Goal: Task Accomplishment & Management: Use online tool/utility

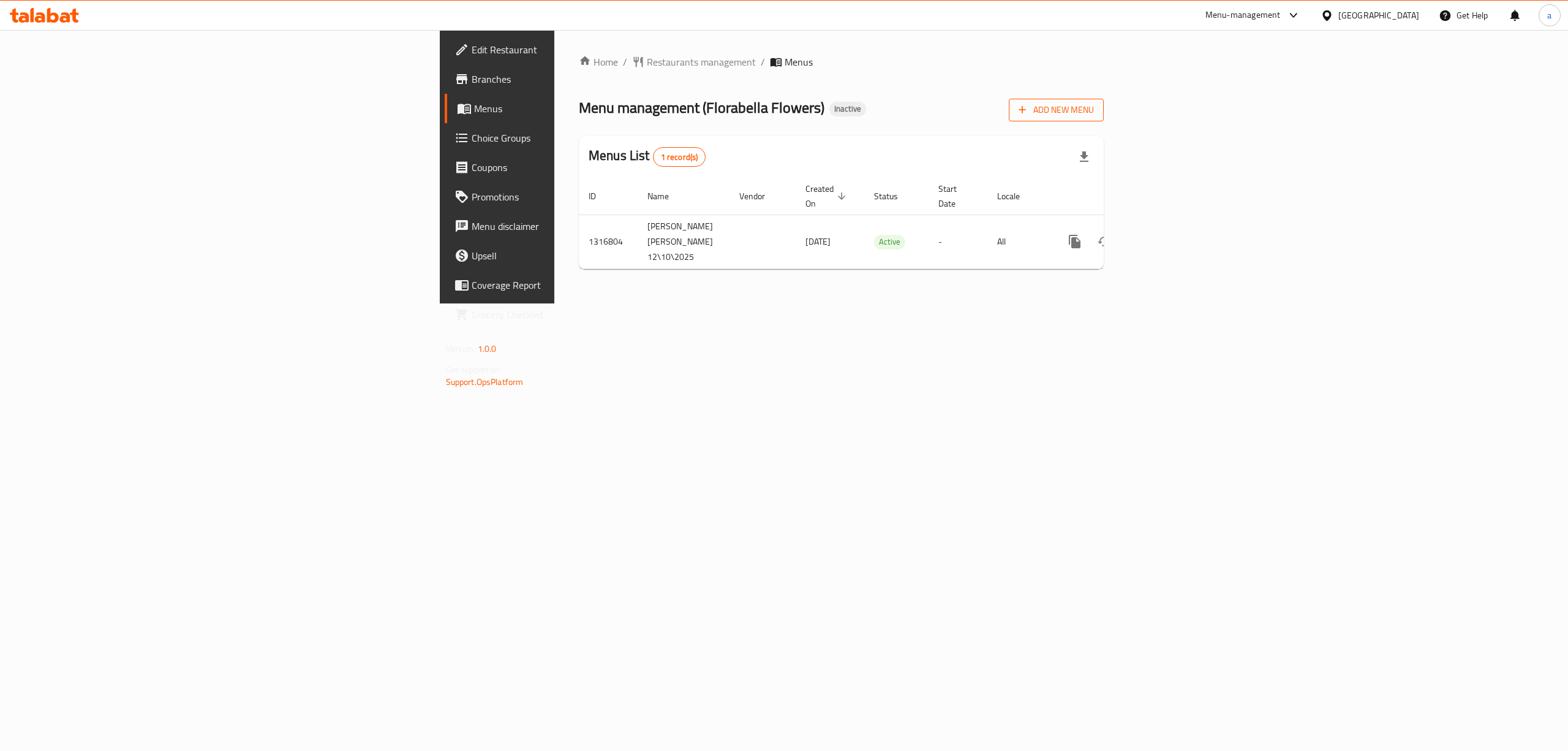
click at [1094, 116] on span "Add New Menu" at bounding box center [1056, 110] width 75 height 15
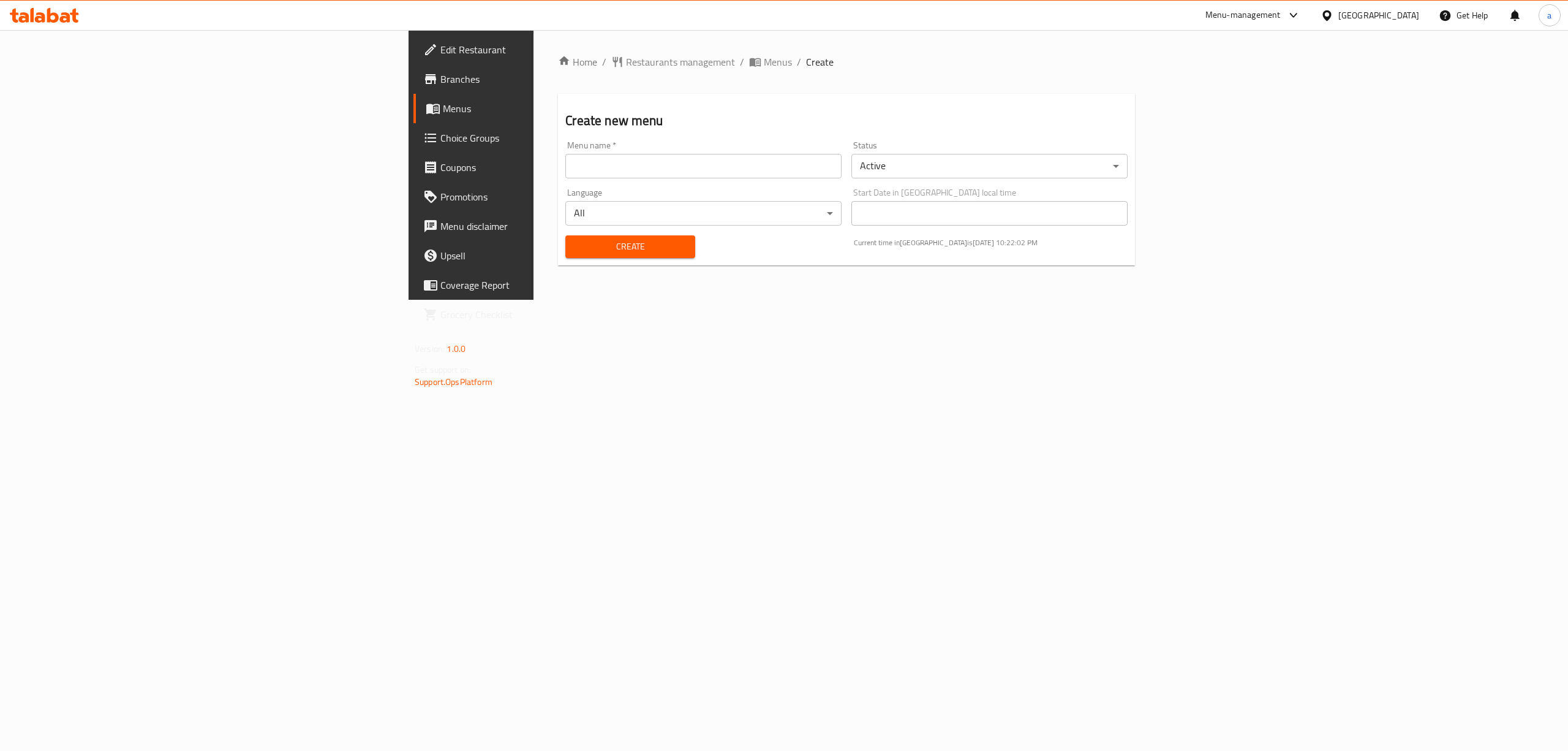
click at [635, 191] on div "Language All ​" at bounding box center [704, 206] width 277 height 38
click at [665, 177] on input "text" at bounding box center [704, 166] width 277 height 24
type input "m"
type input "a"
type input "abdelrahman12\10\2025"
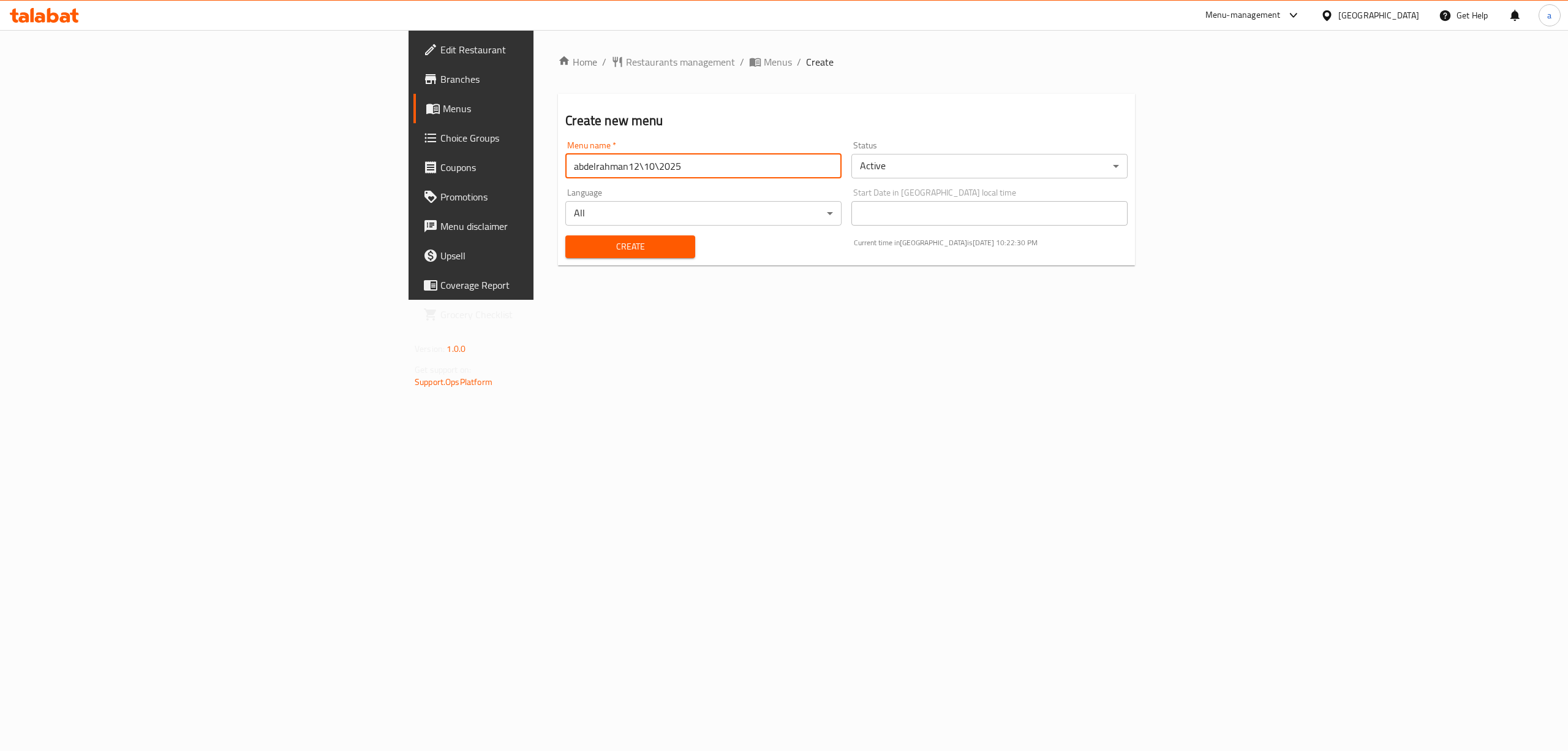
click at [988, 158] on body "​ Menu-management [GEOGRAPHIC_DATA] Get Help a Edit Restaurant Branches Menus C…" at bounding box center [784, 390] width 1568 height 721
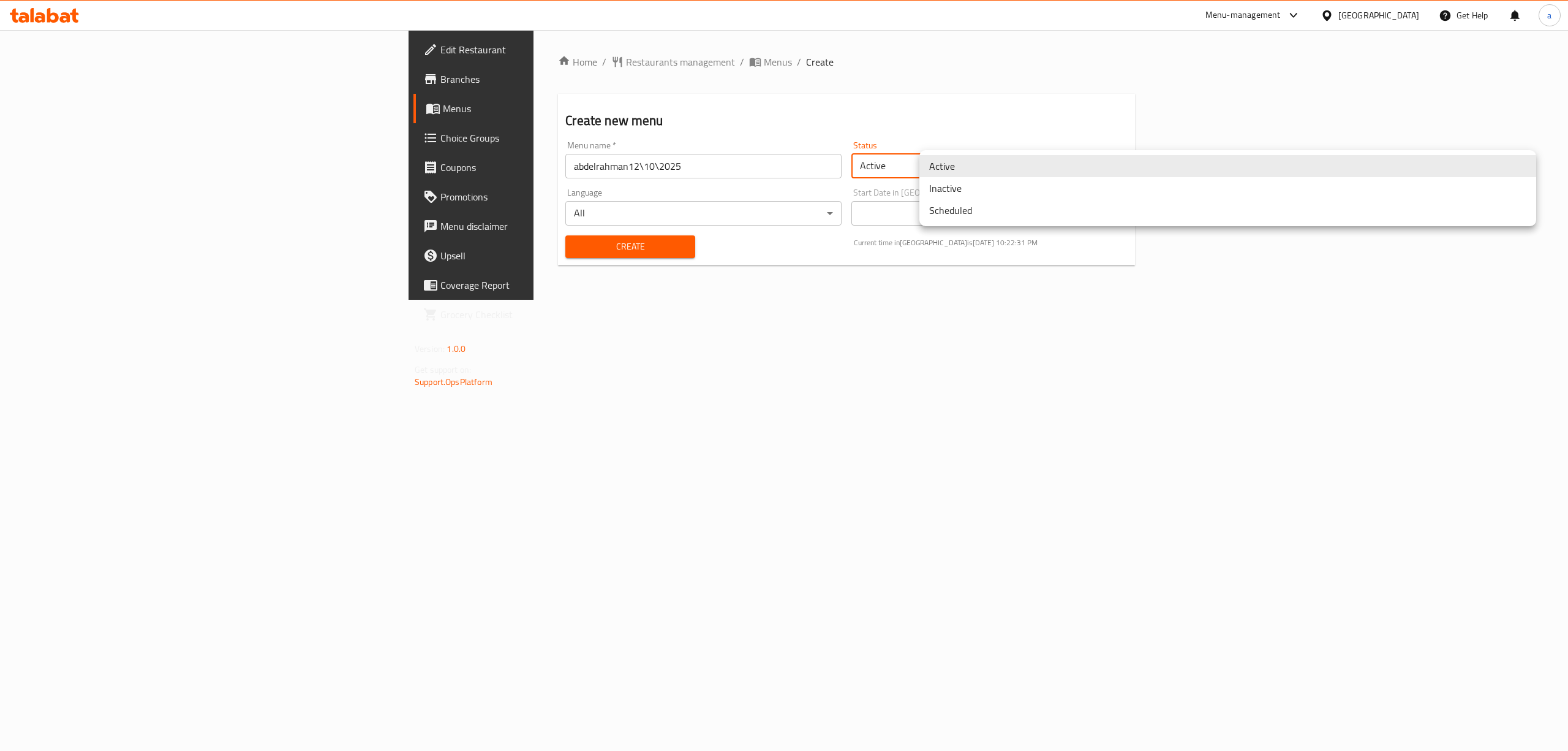
click at [988, 158] on li "Active" at bounding box center [1228, 166] width 617 height 22
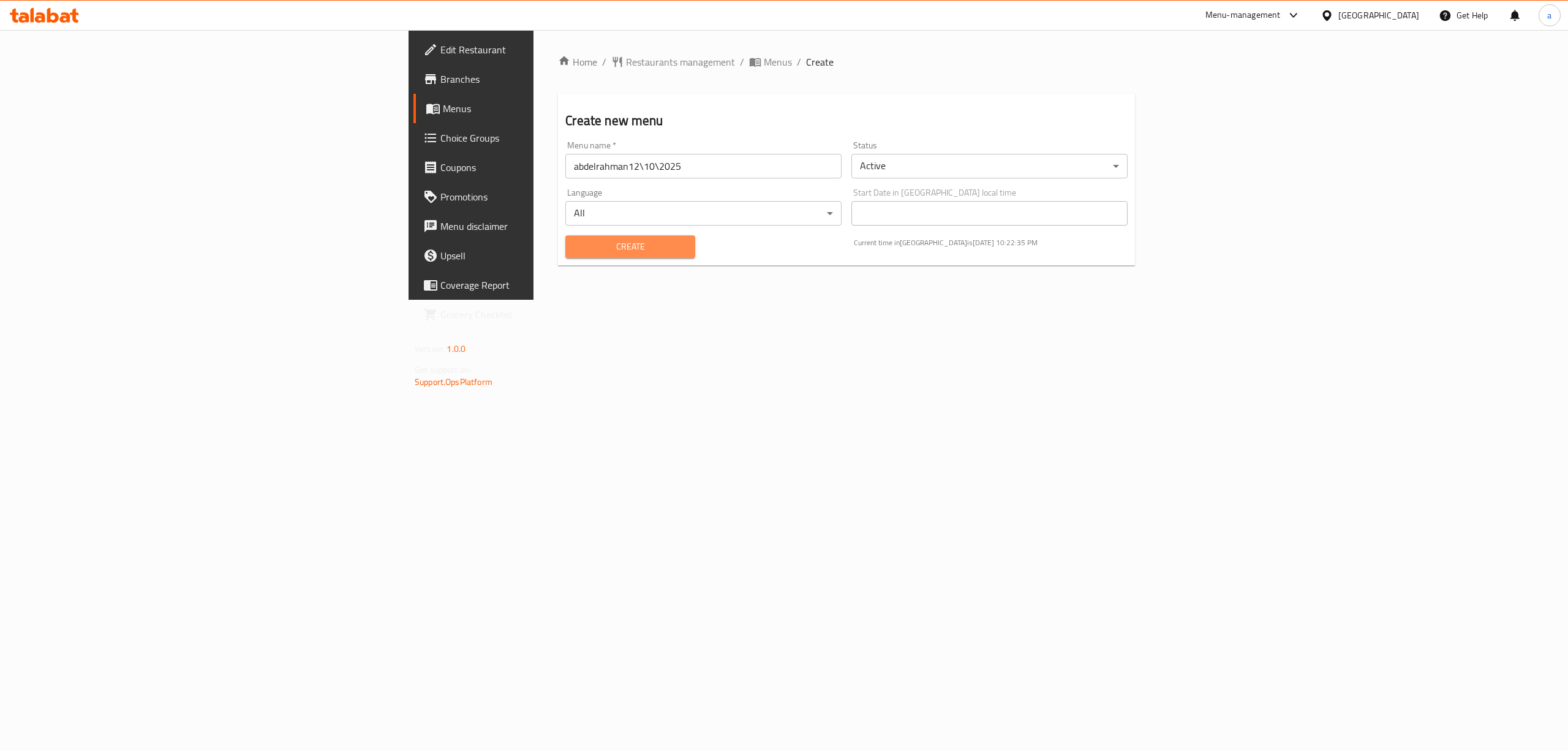
click at [575, 250] on span "Create" at bounding box center [630, 247] width 110 height 15
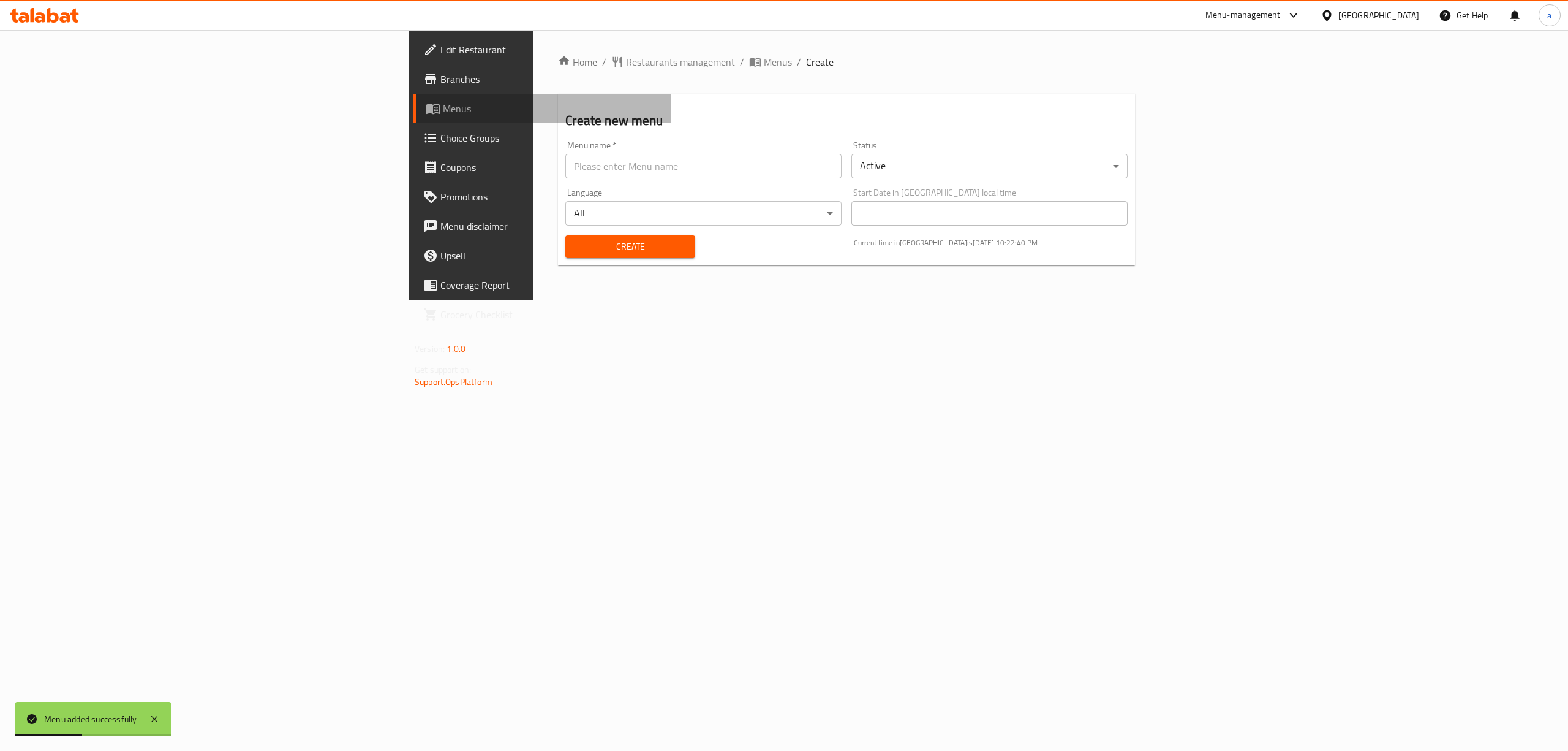
click at [443, 104] on span "Menus" at bounding box center [552, 108] width 218 height 14
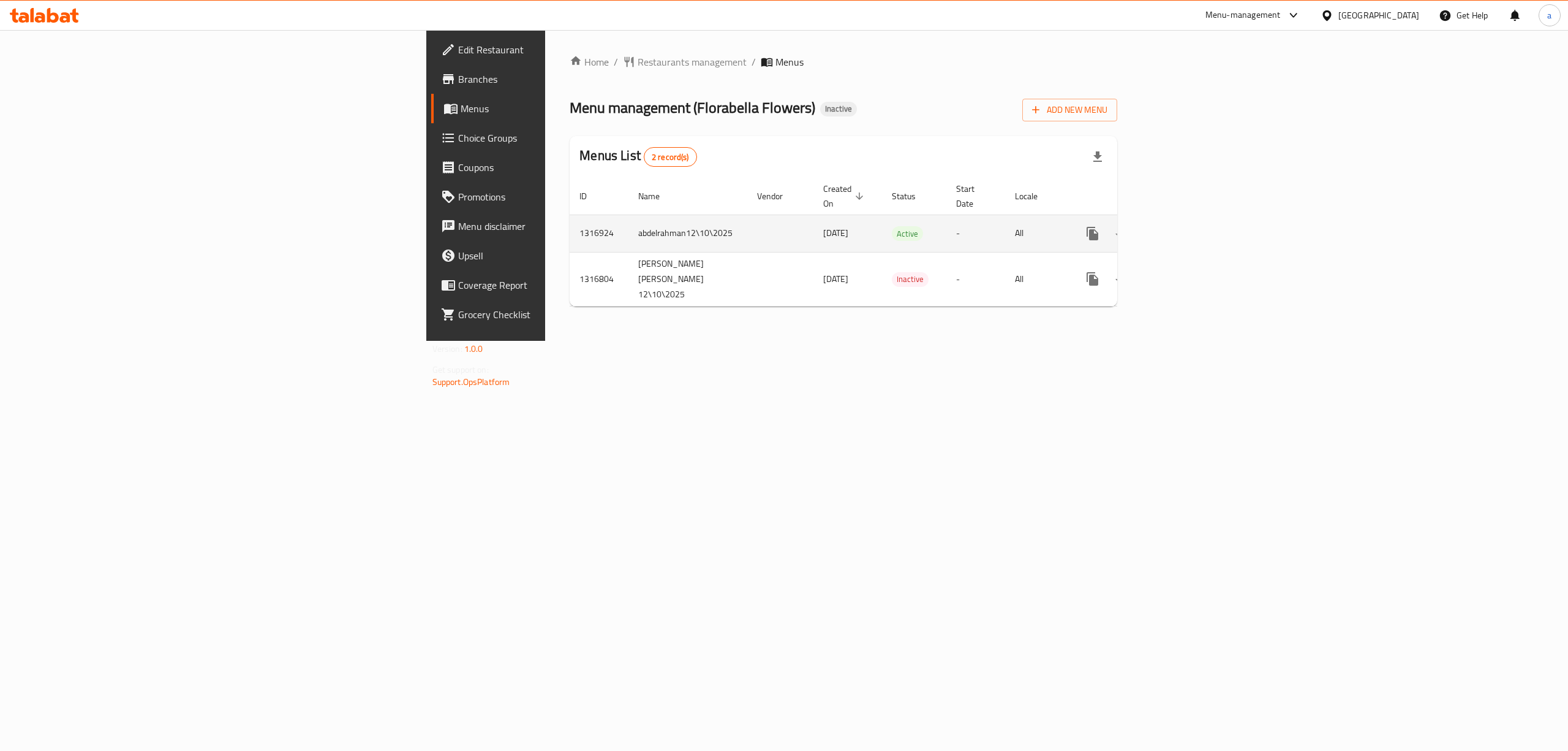
click at [1188, 227] on icon "enhanced table" at bounding box center [1181, 233] width 14 height 14
click at [1186, 229] on icon "enhanced table" at bounding box center [1181, 234] width 11 height 11
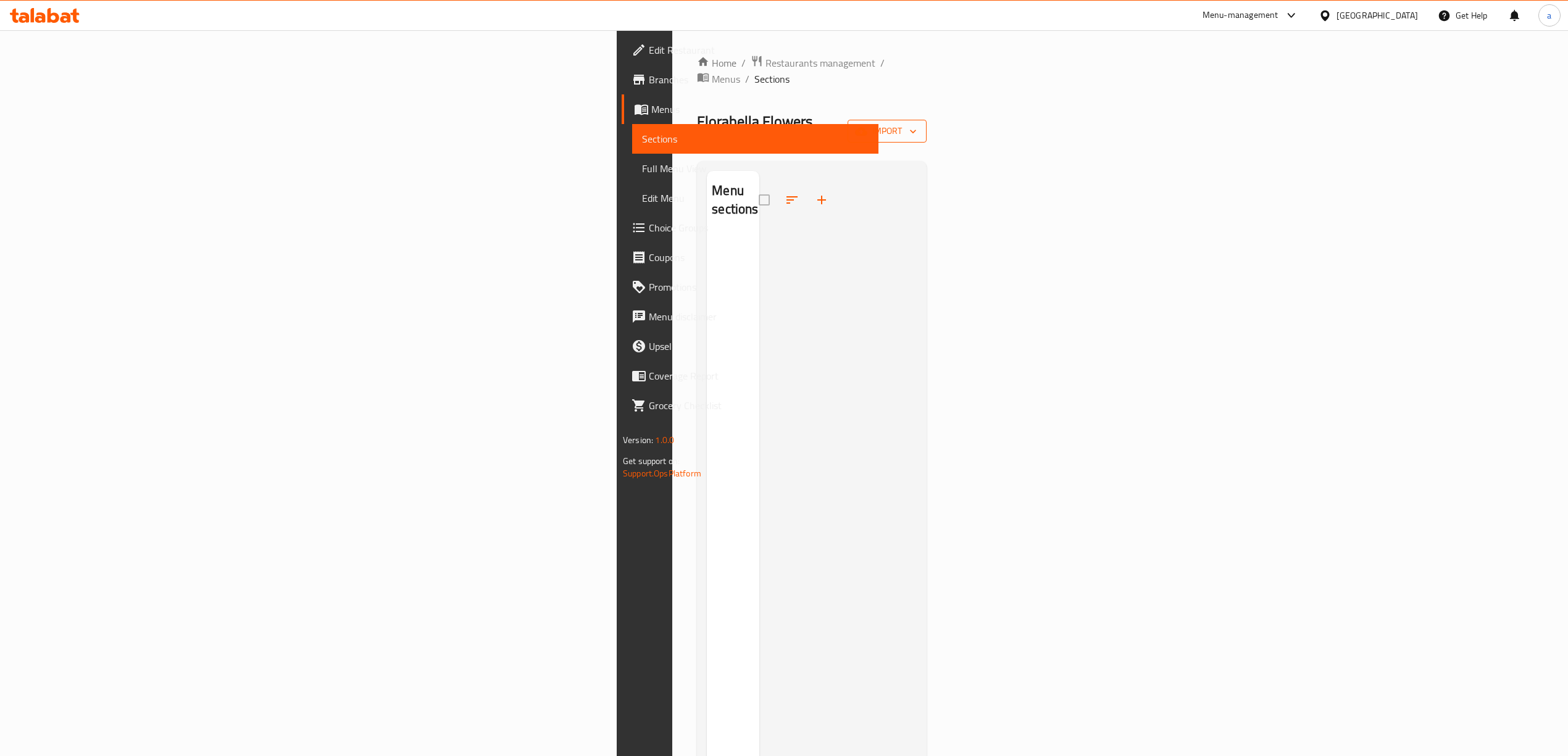
click at [917, 123] on span "import" at bounding box center [886, 131] width 59 height 16
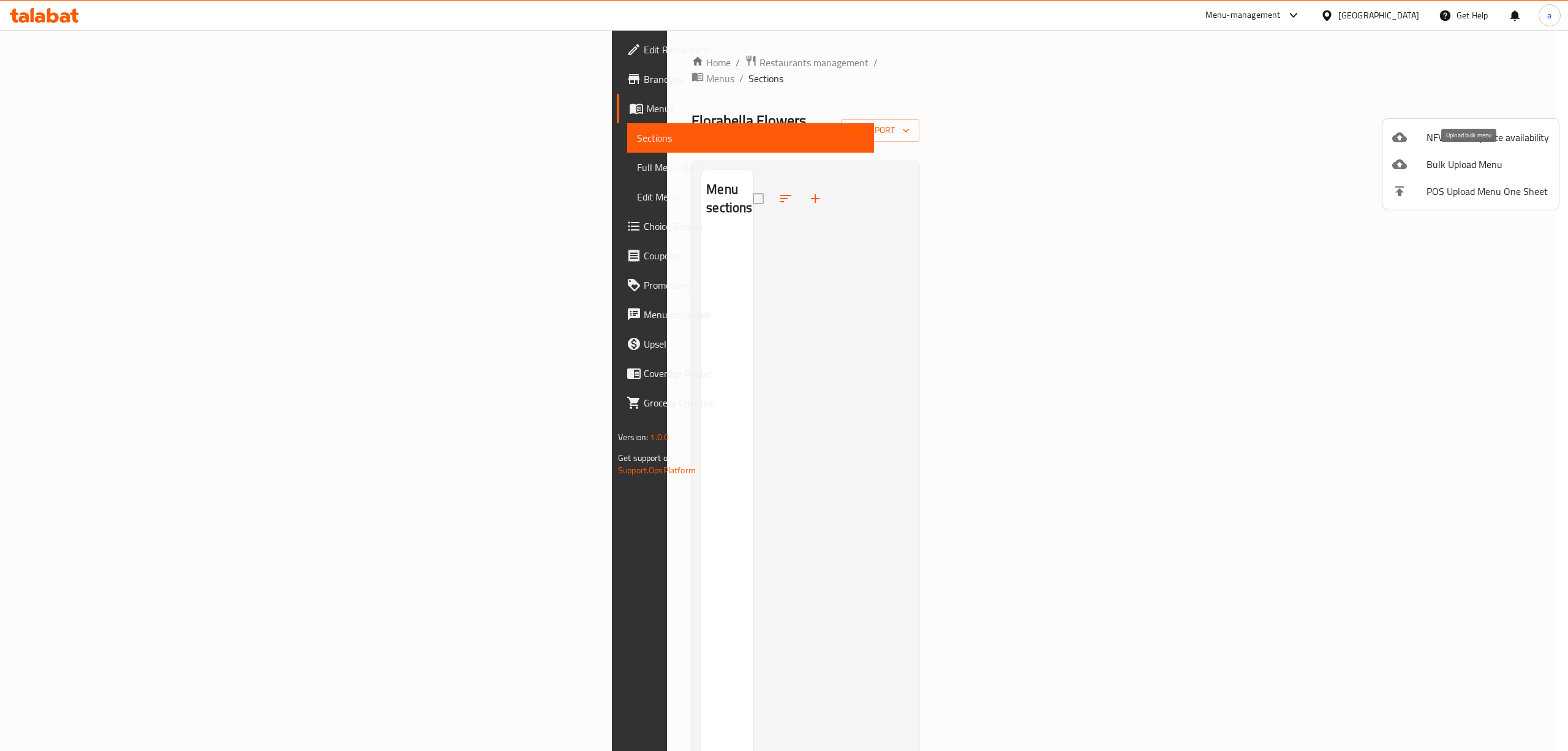
click at [1478, 170] on span "Bulk Upload Menu" at bounding box center [1487, 164] width 122 height 14
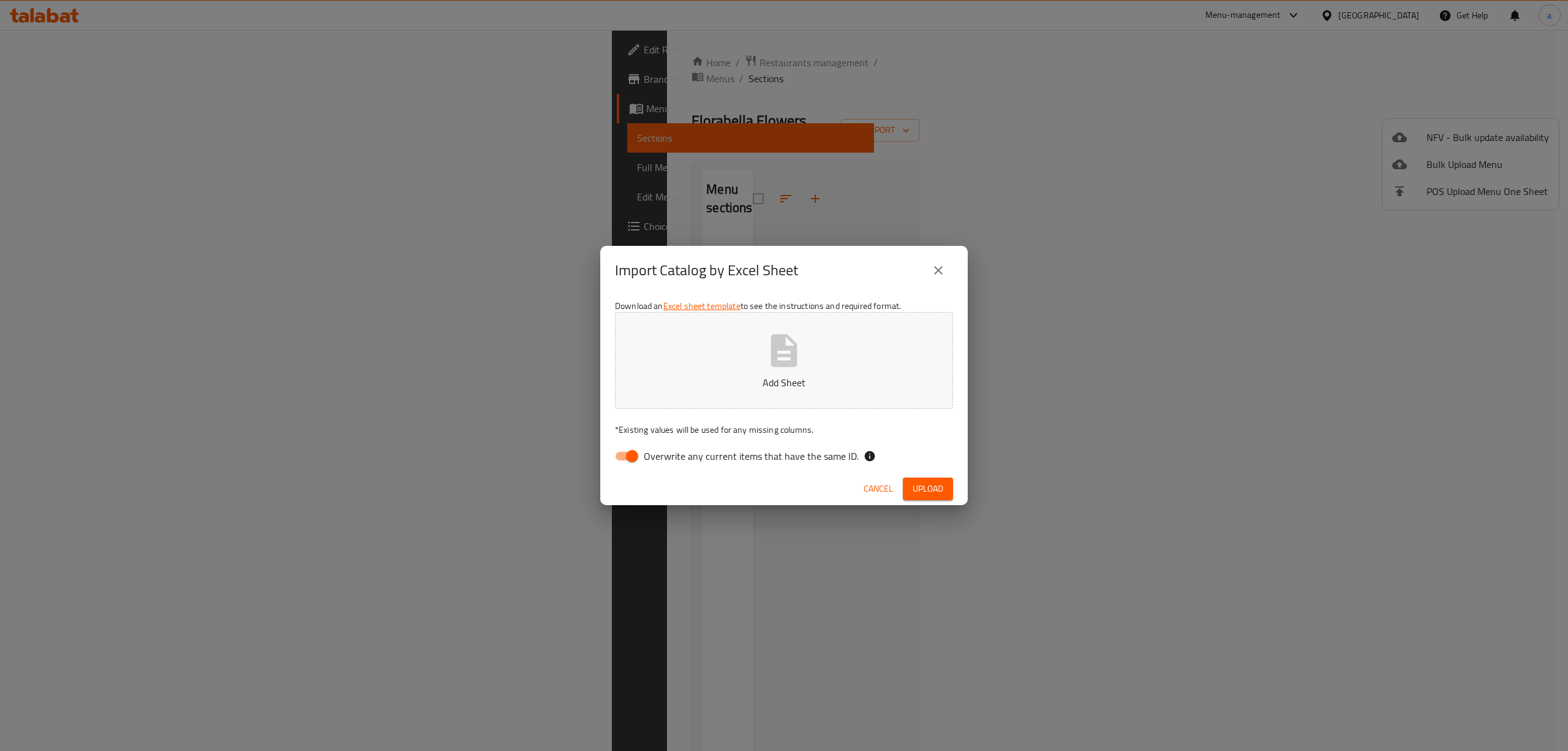
click at [623, 466] on input "Overwrite any current items that have the same ID." at bounding box center [632, 456] width 69 height 23
checkbox input "false"
click at [920, 483] on span "Upload" at bounding box center [928, 489] width 31 height 15
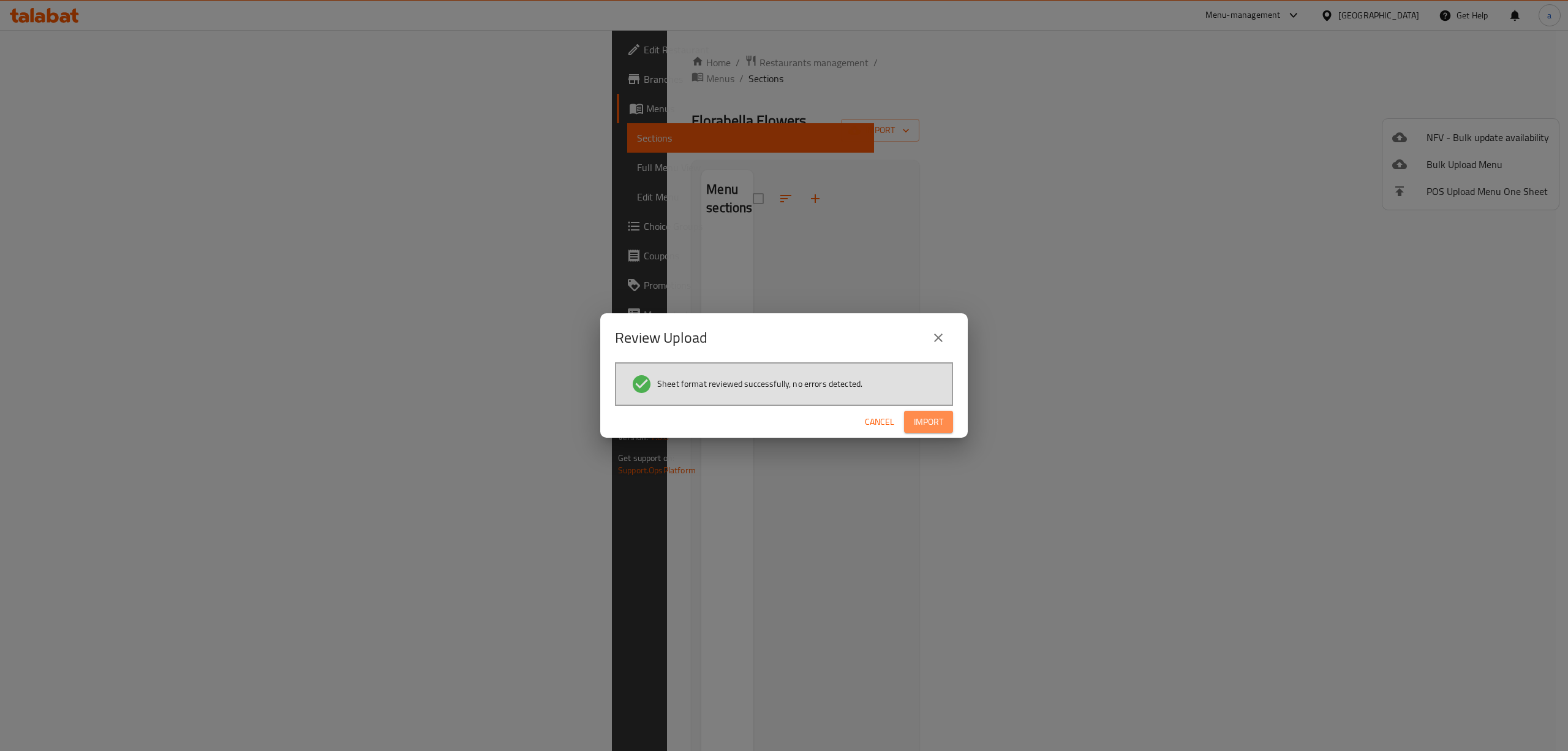
click at [939, 417] on span "Import" at bounding box center [928, 422] width 30 height 15
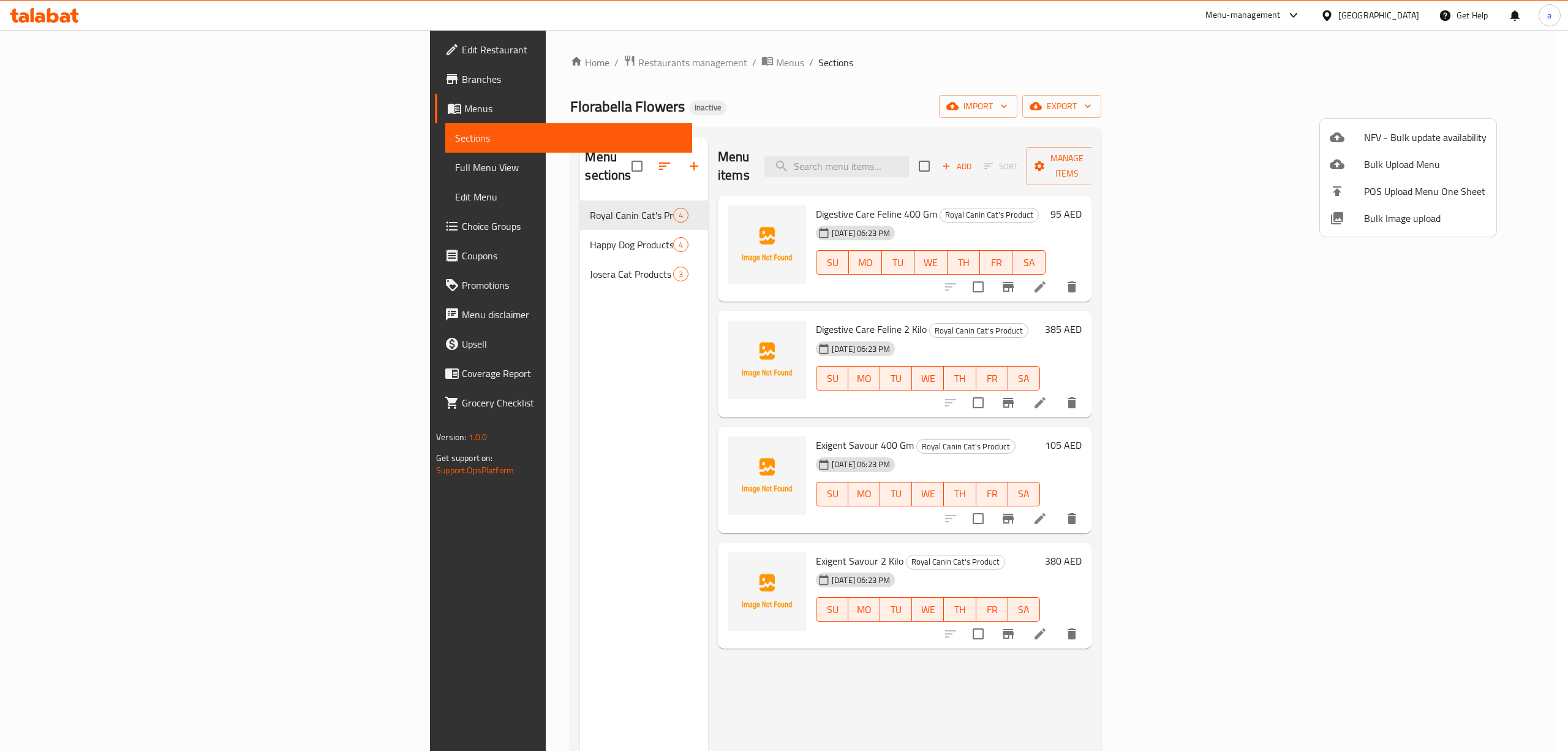
click at [59, 195] on div at bounding box center [784, 375] width 1568 height 751
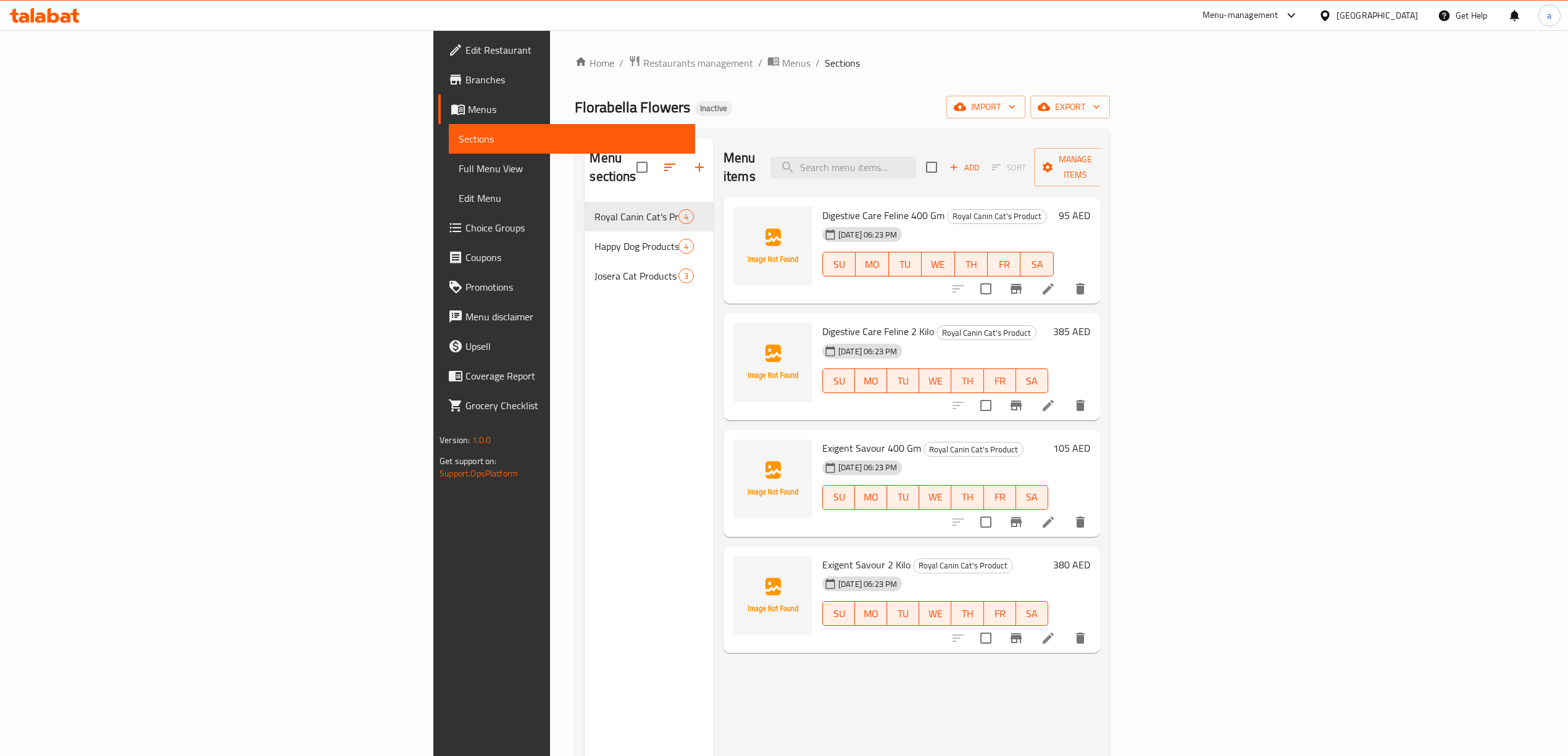
click at [458, 172] on span "Full Menu View" at bounding box center [571, 168] width 226 height 15
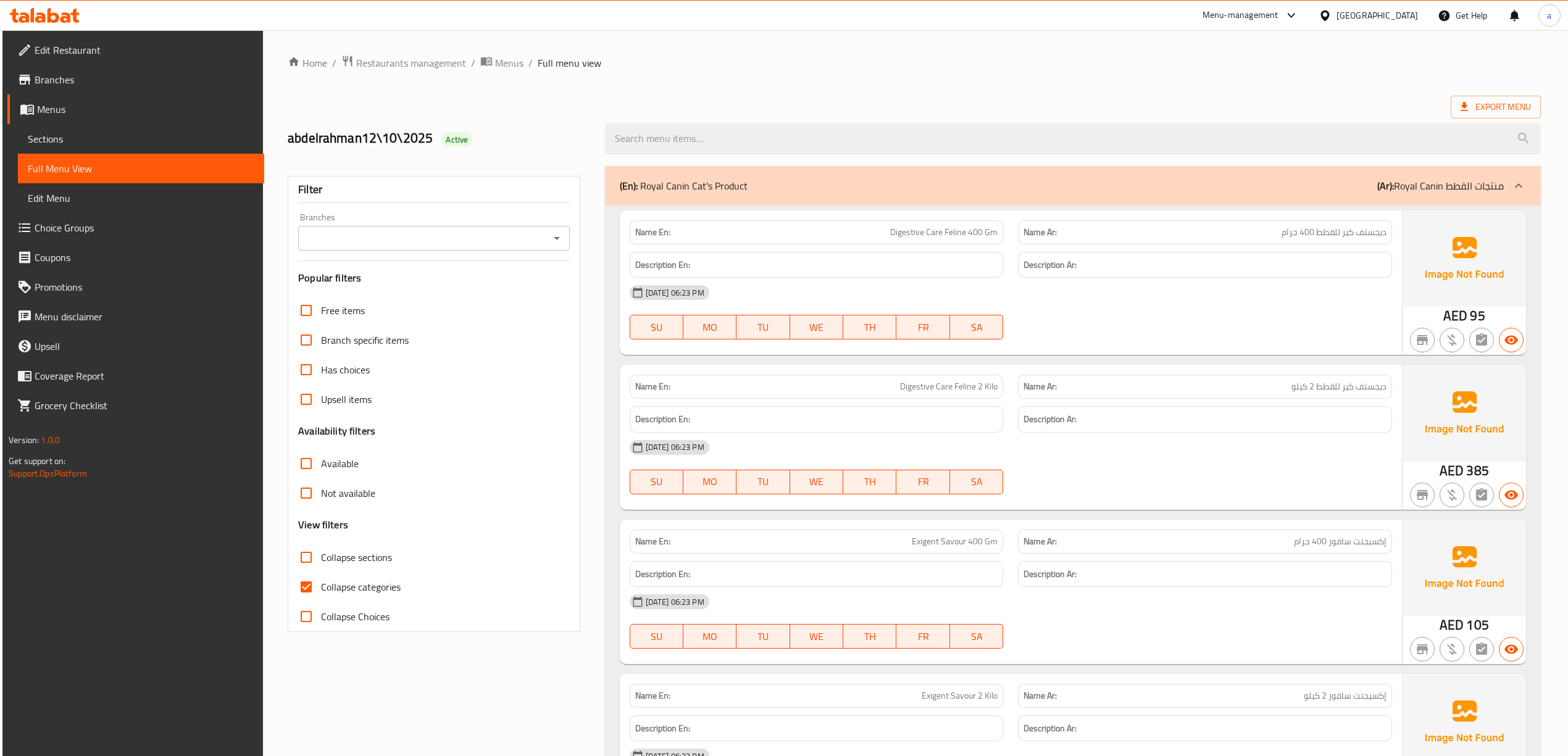
click at [310, 596] on input "Collapse categories" at bounding box center [306, 586] width 30 height 30
checkbox input "false"
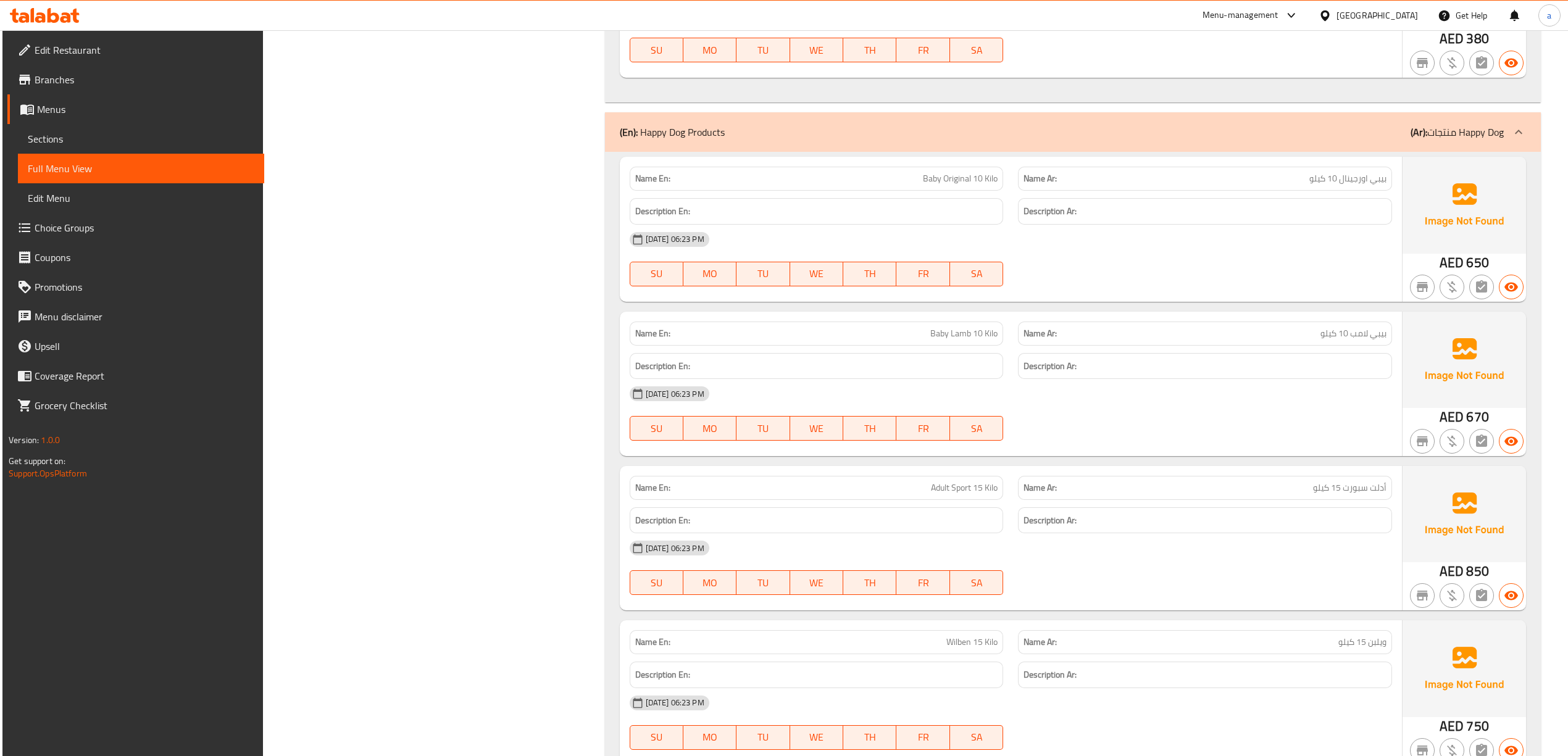
scroll to position [82, 0]
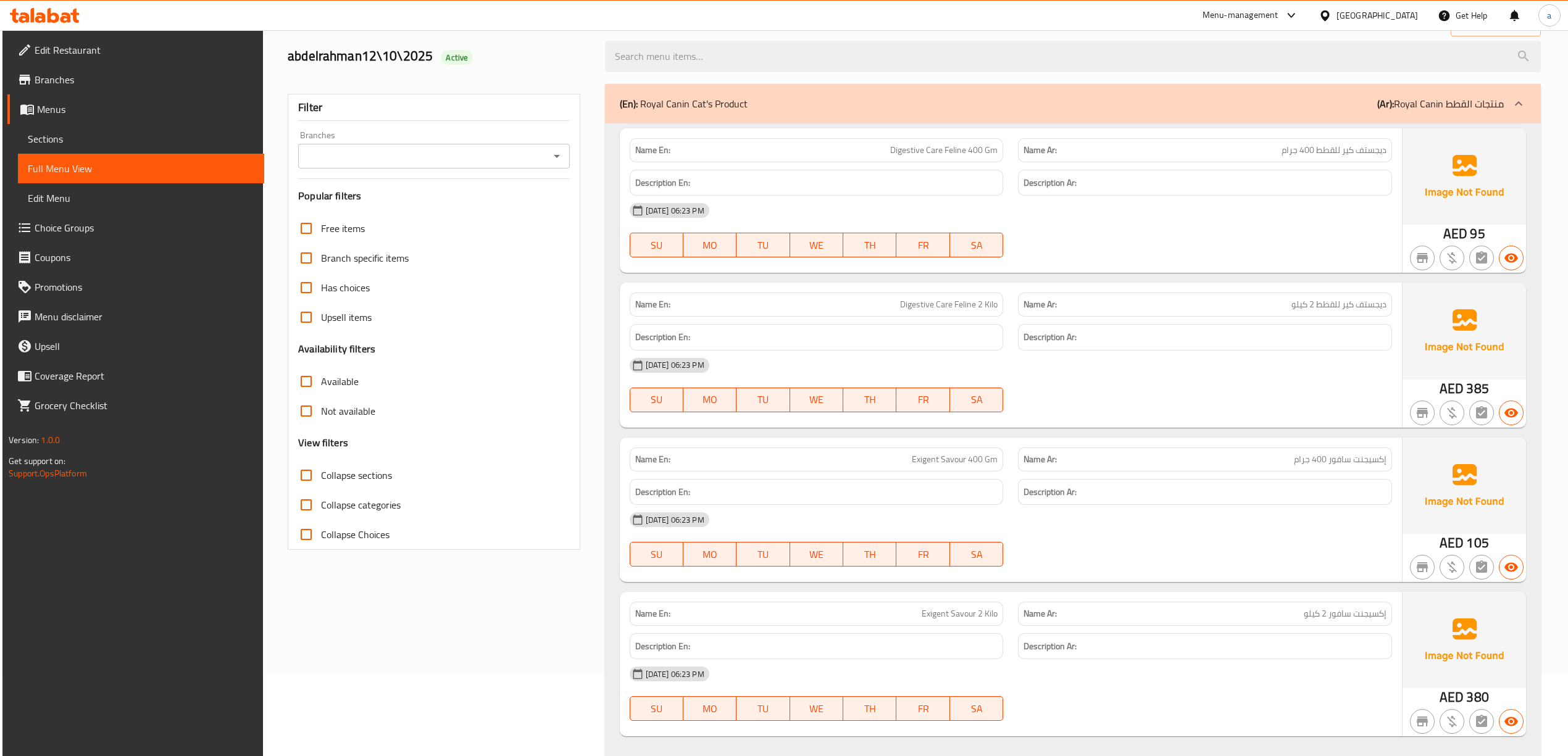
click at [1496, 115] on div "(En): Royal Canin Cat's Product (Ar): Royal Canin منتجات القطط" at bounding box center [1073, 103] width 936 height 40
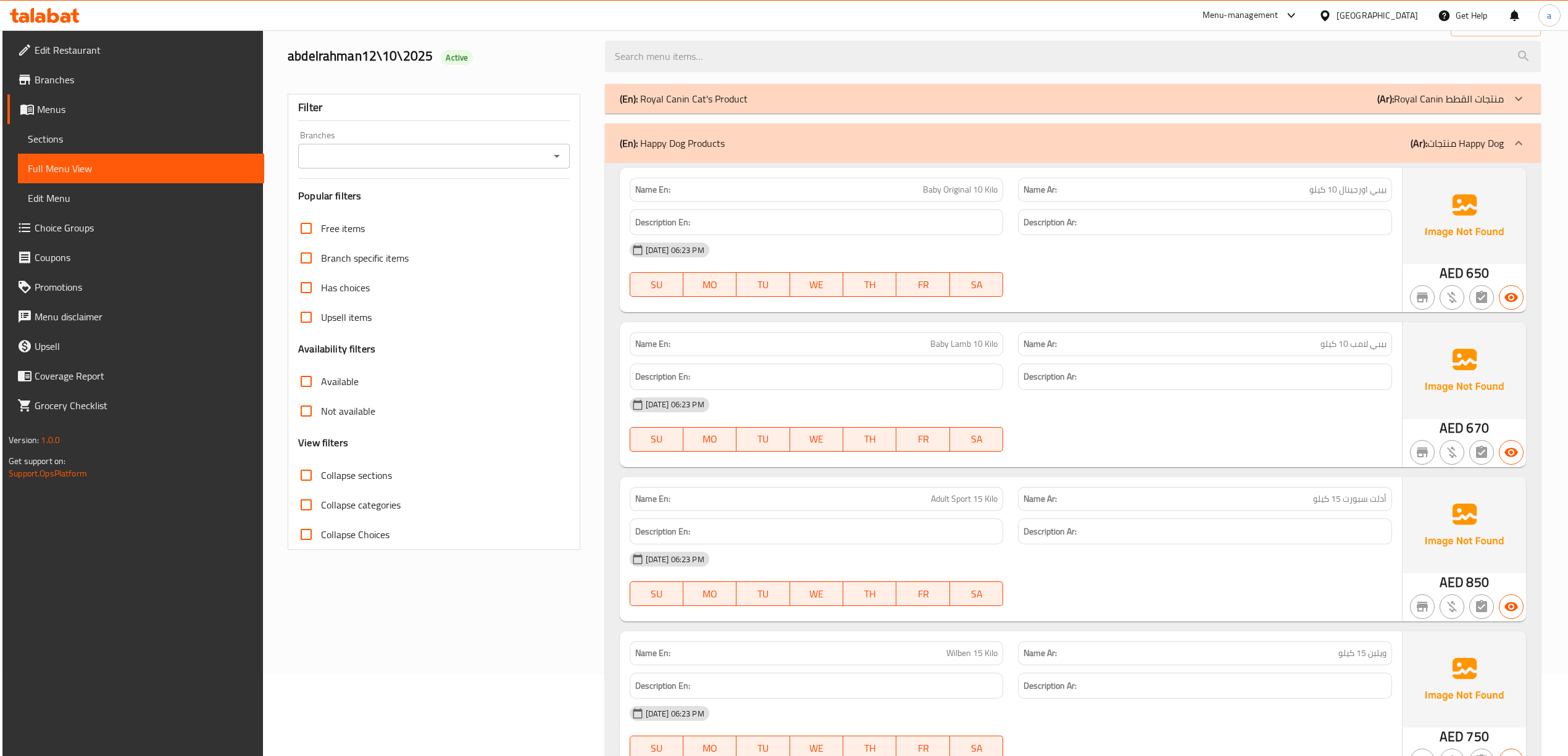
click at [1512, 105] on div at bounding box center [1518, 98] width 30 height 30
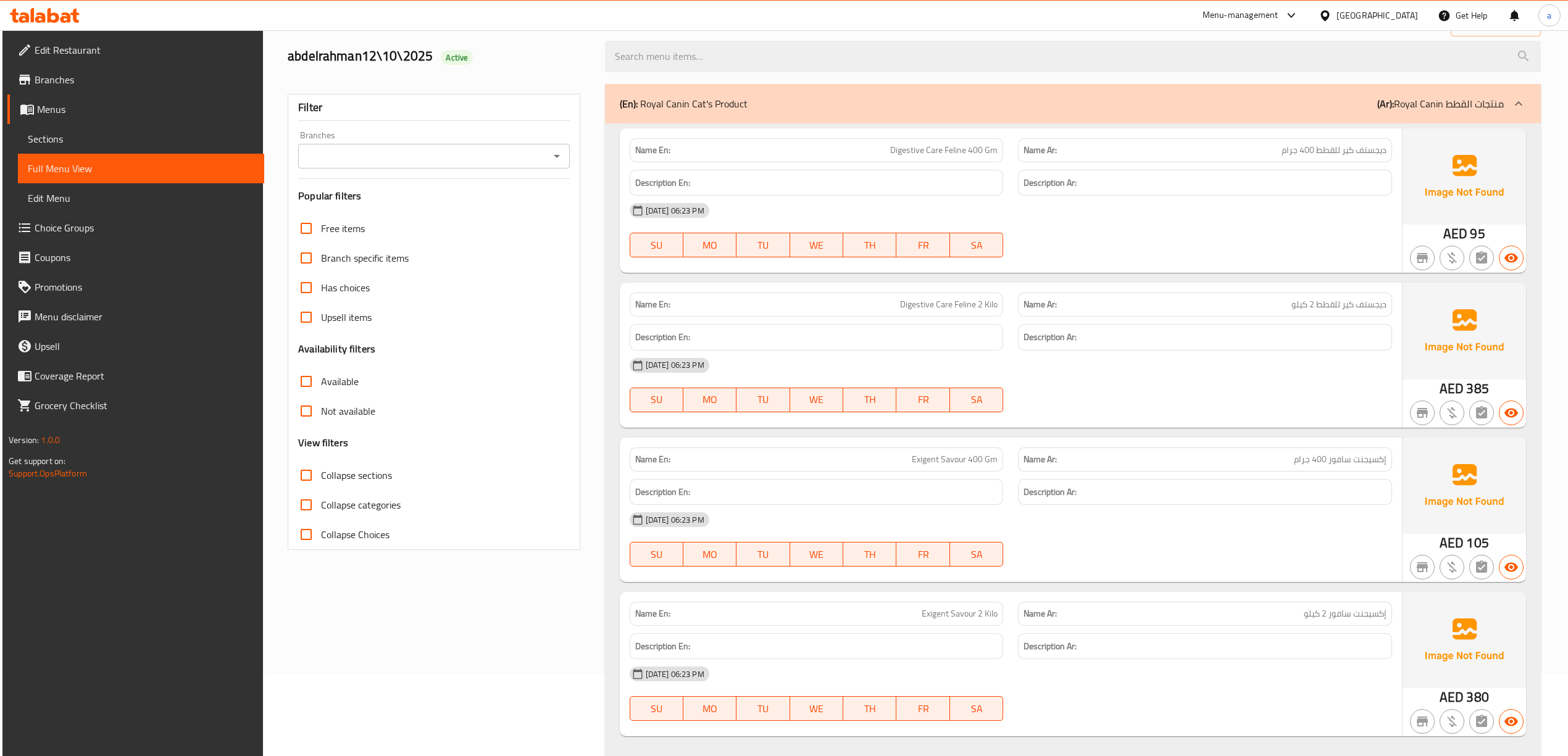
click at [1512, 105] on div at bounding box center [1518, 104] width 30 height 30
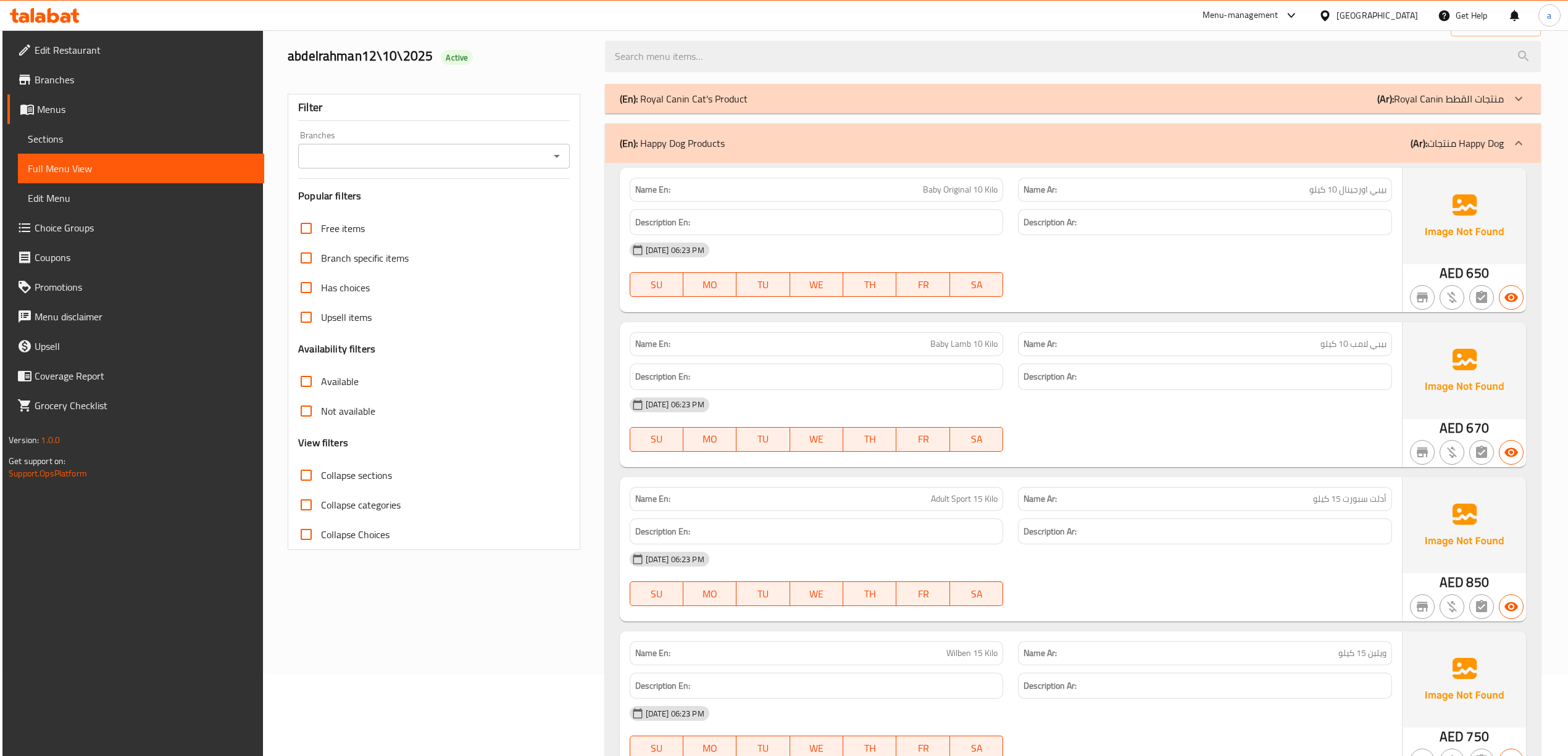
click at [1510, 142] on div at bounding box center [1518, 143] width 30 height 30
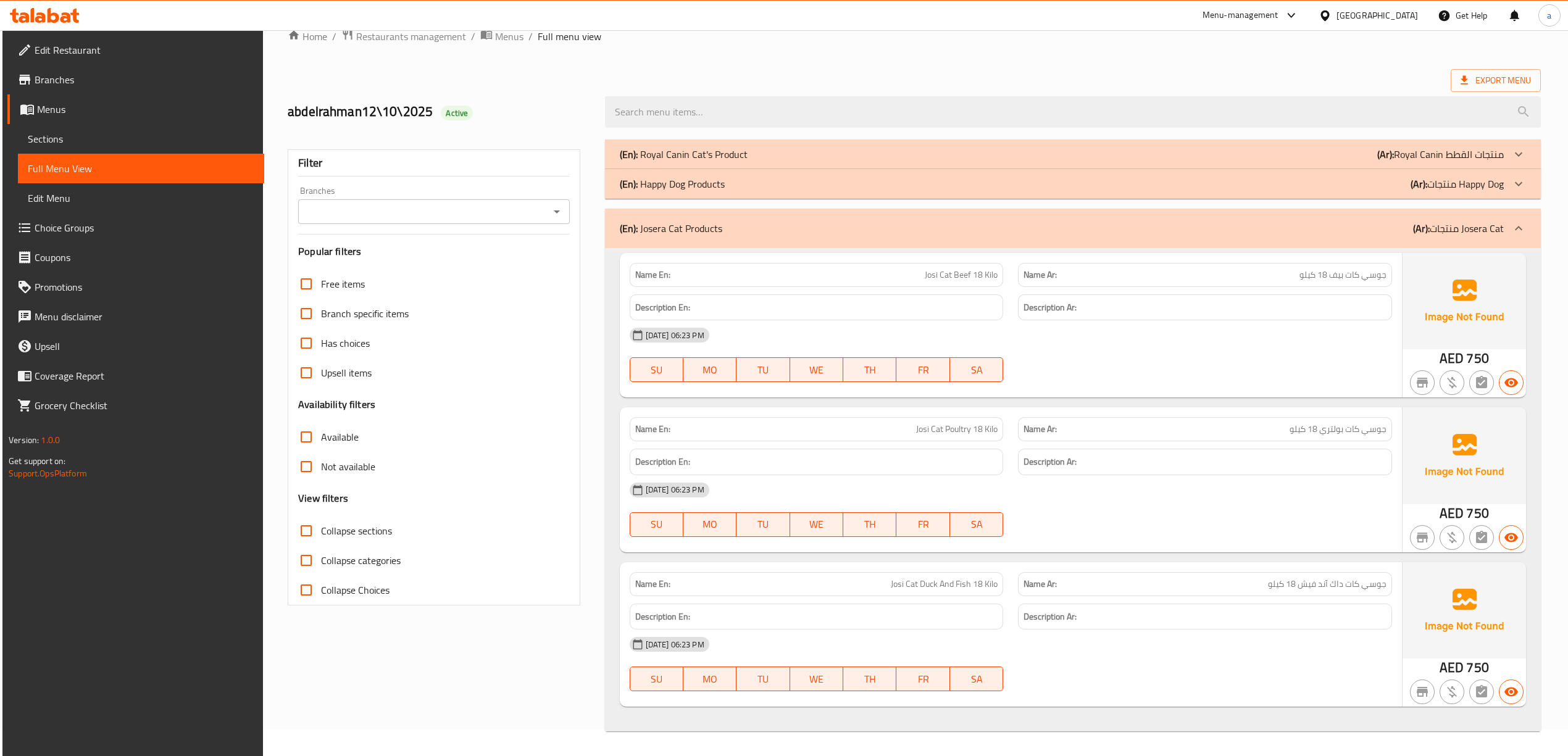
scroll to position [28, 0]
click at [1503, 233] on p "(Ar): منتجات Josera Cat" at bounding box center [1457, 228] width 90 height 15
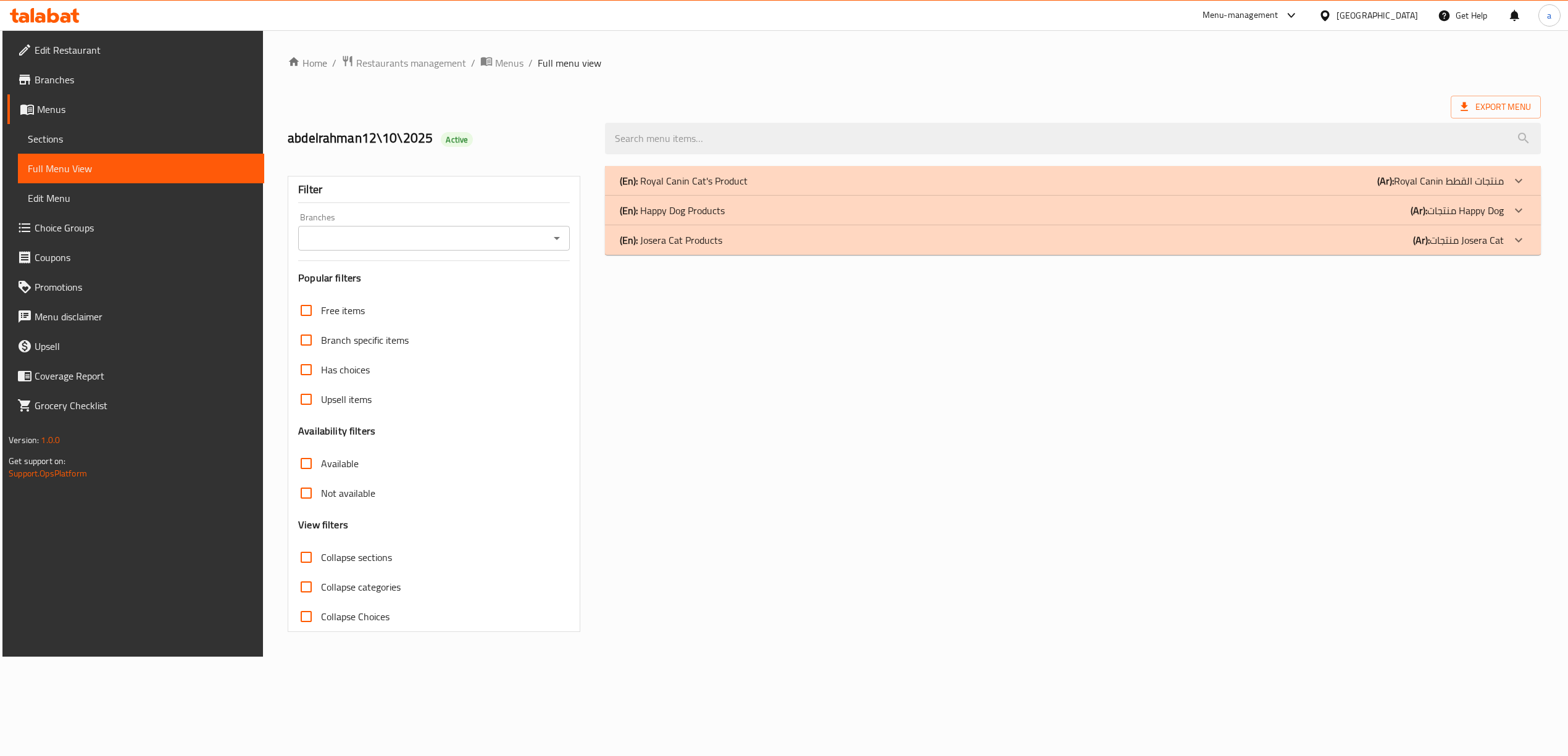
scroll to position [0, 0]
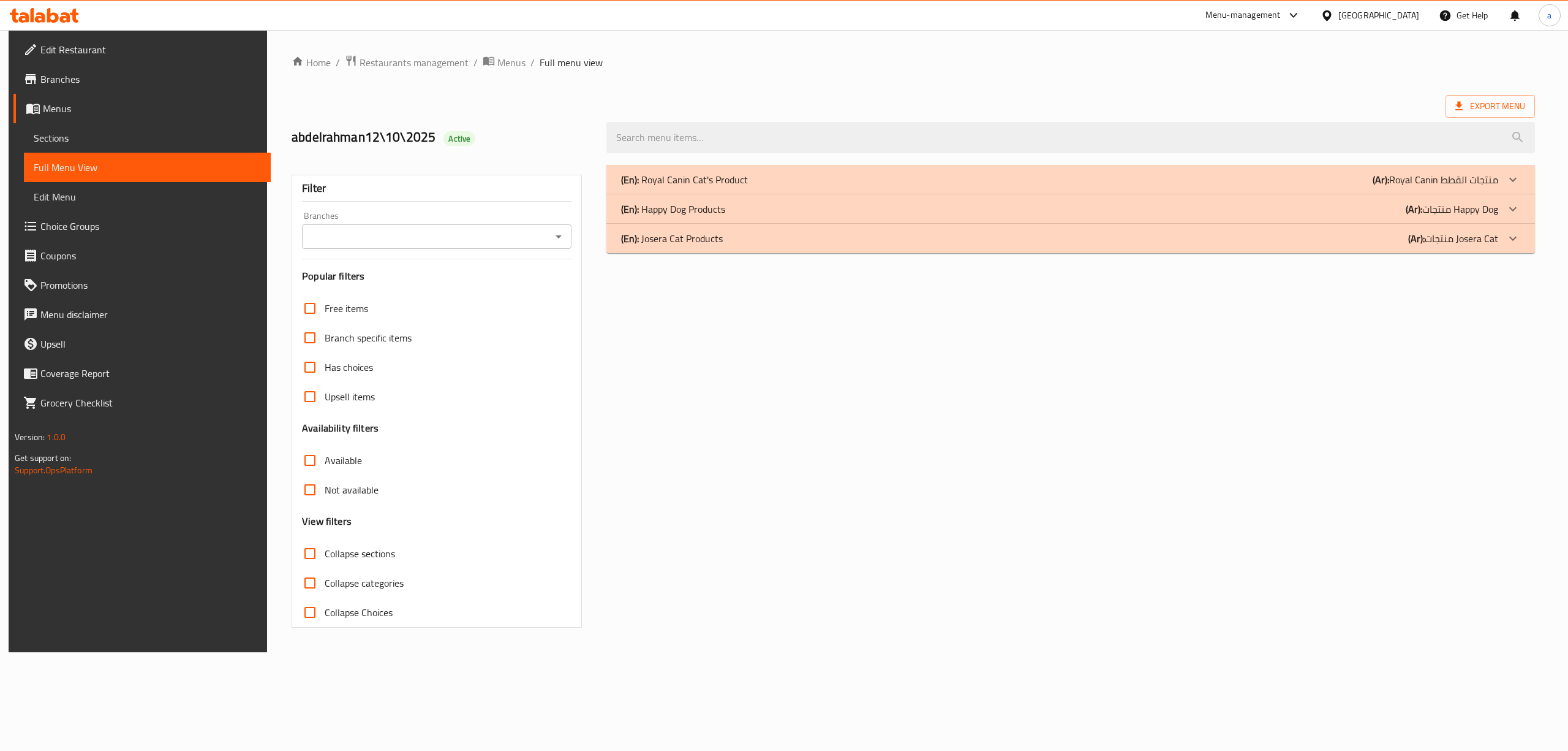
click at [1508, 184] on div at bounding box center [1513, 179] width 30 height 30
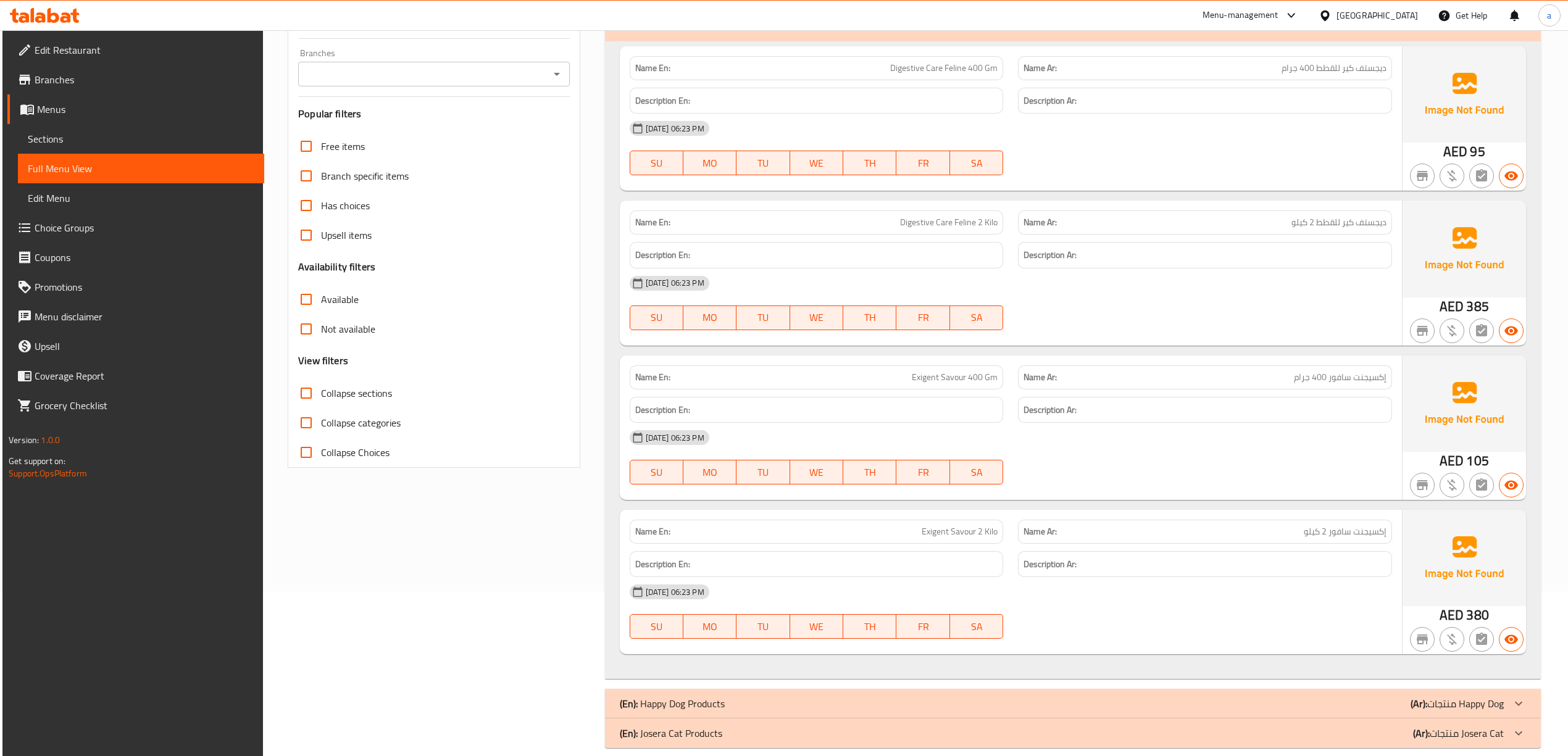
scroll to position [182, 0]
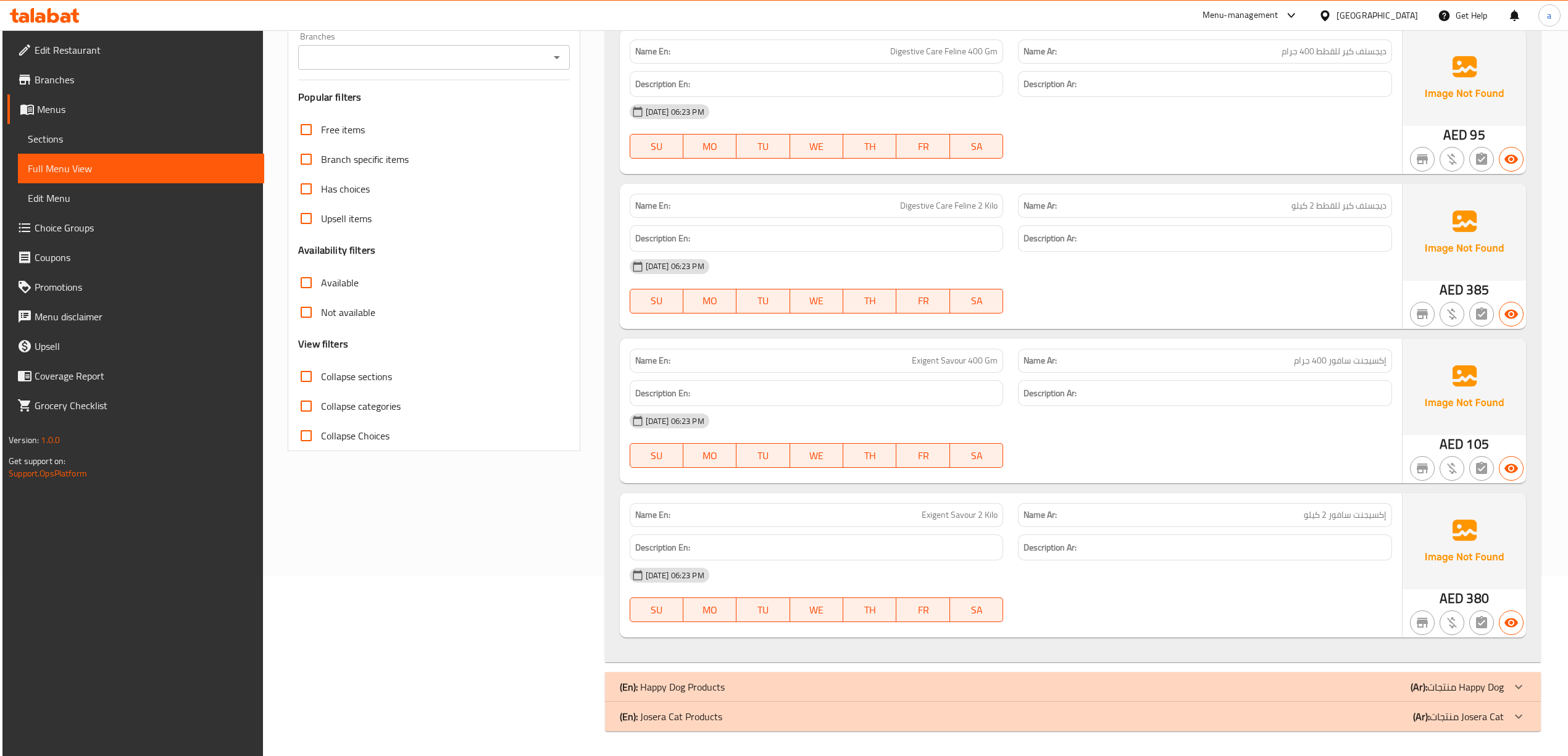
click at [1459, 684] on p "(Ar): منتجات Happy Dog" at bounding box center [1456, 686] width 93 height 15
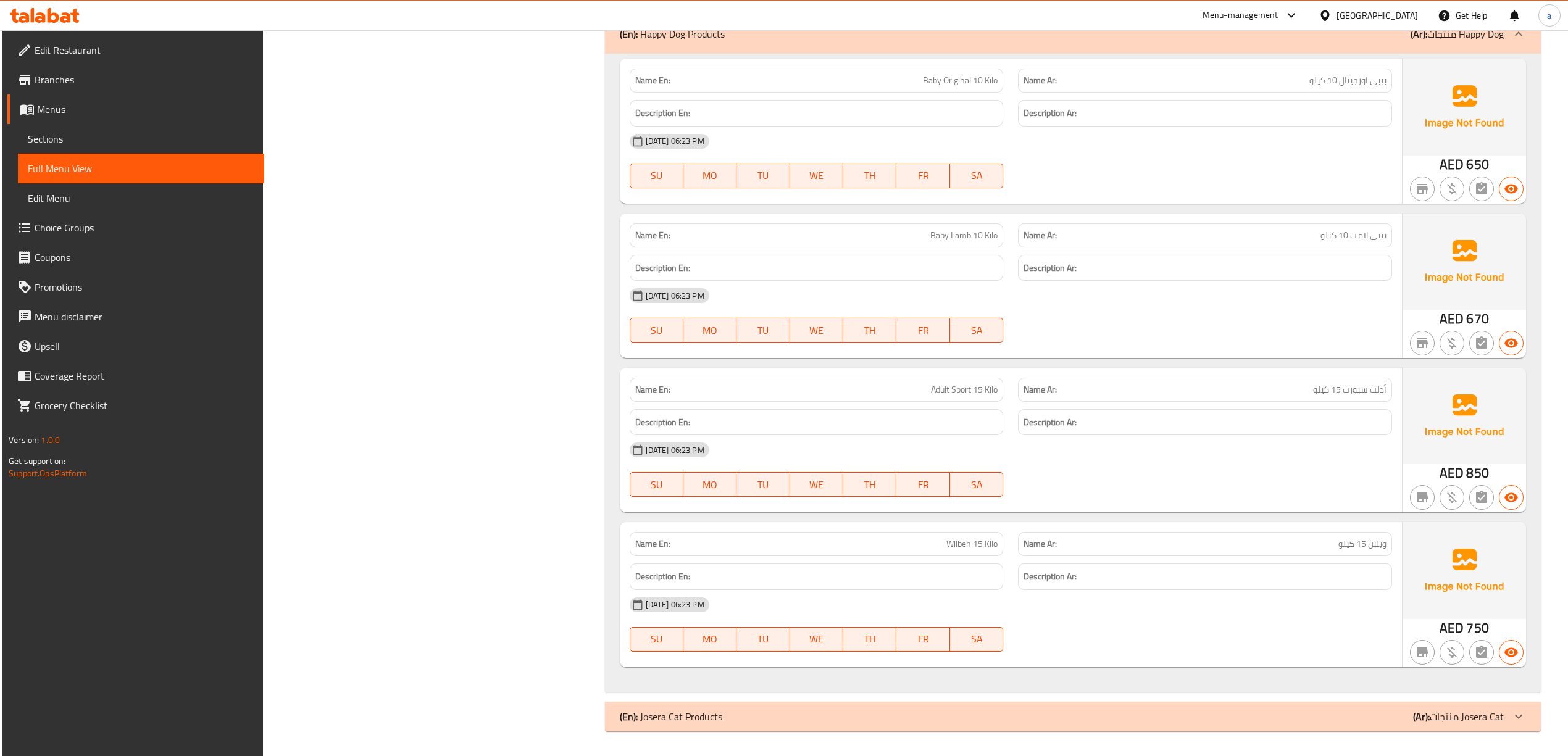
scroll to position [841, 0]
click at [1439, 715] on p "(Ar): منتجات Josera Cat" at bounding box center [1457, 715] width 90 height 15
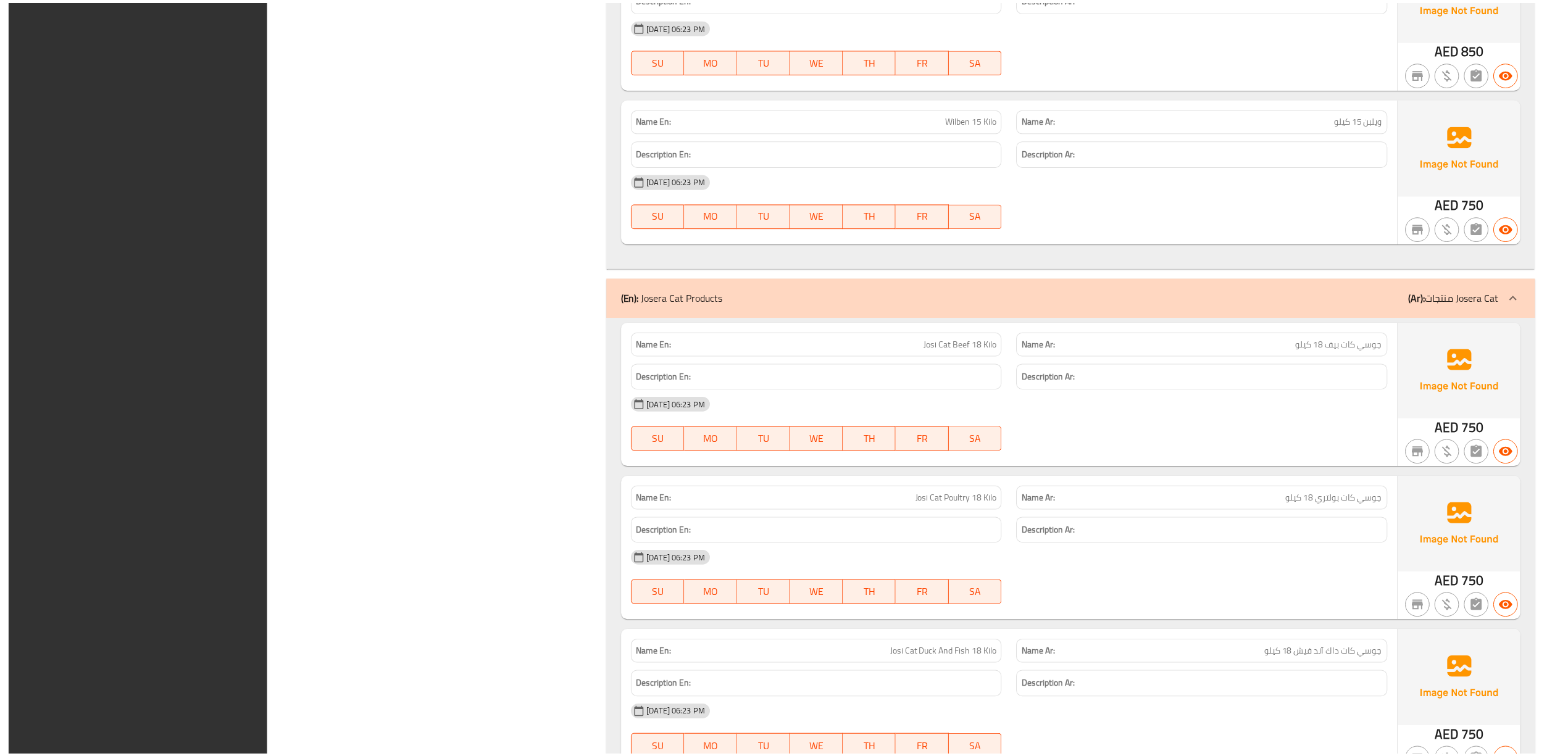
scroll to position [1335, 0]
